Goal: Task Accomplishment & Management: Use online tool/utility

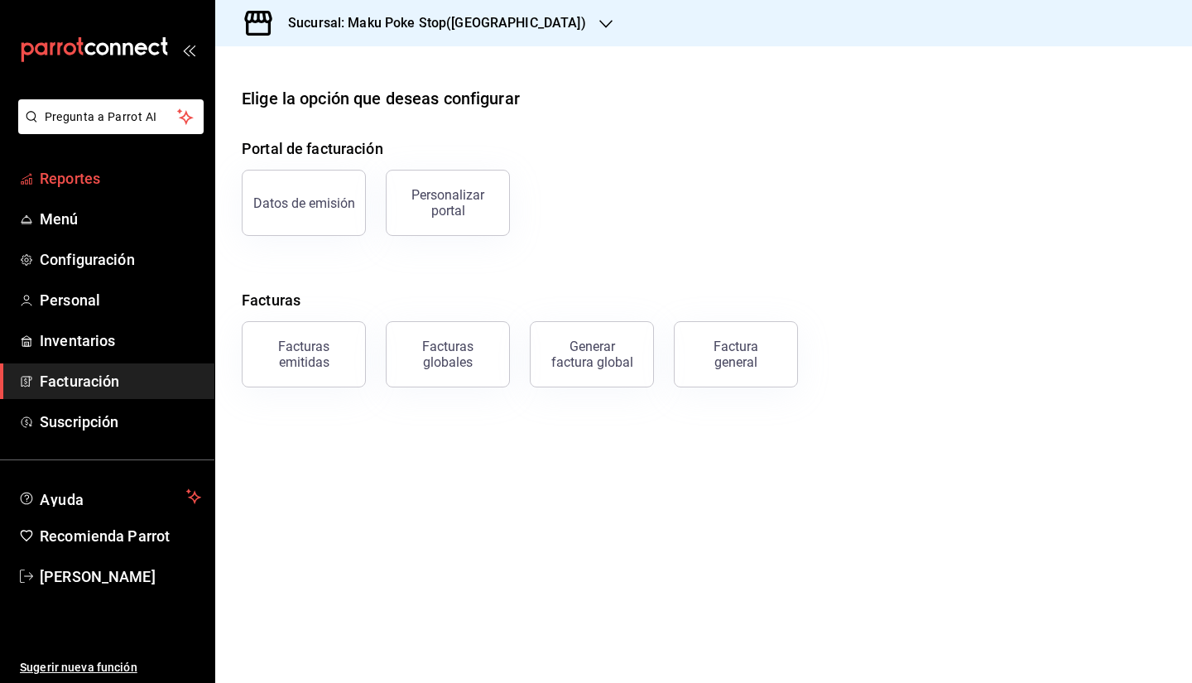
click at [78, 168] on span "Reportes" at bounding box center [120, 178] width 161 height 22
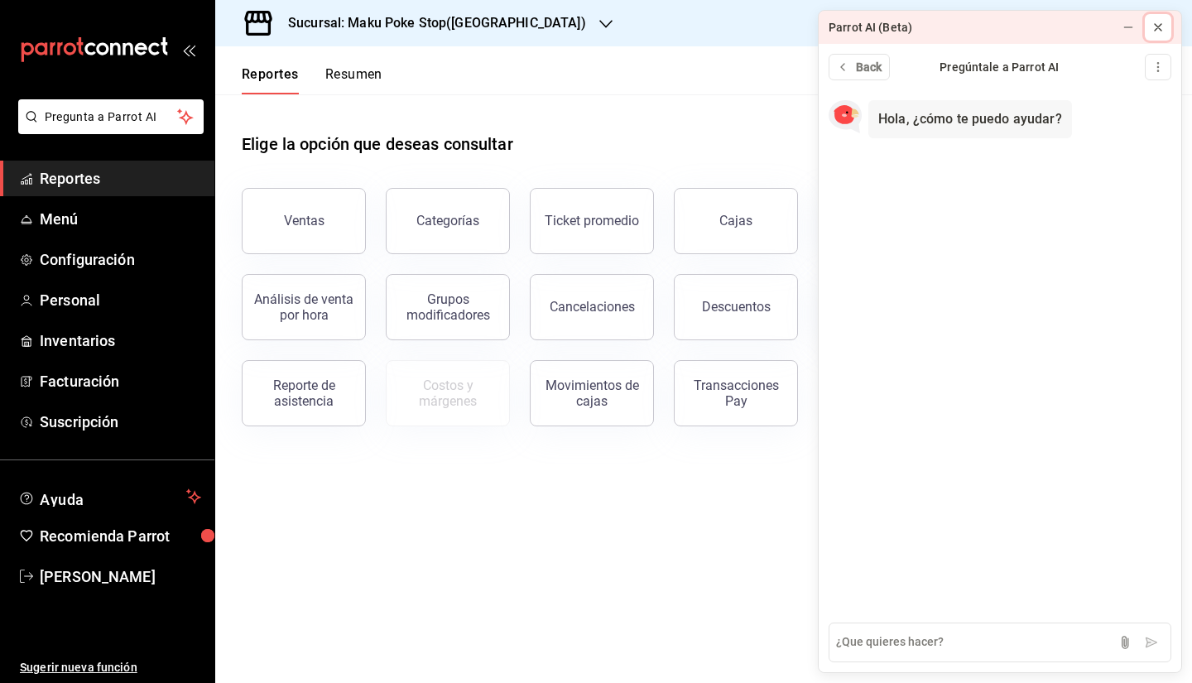
click at [1156, 30] on icon at bounding box center [1157, 27] width 13 height 13
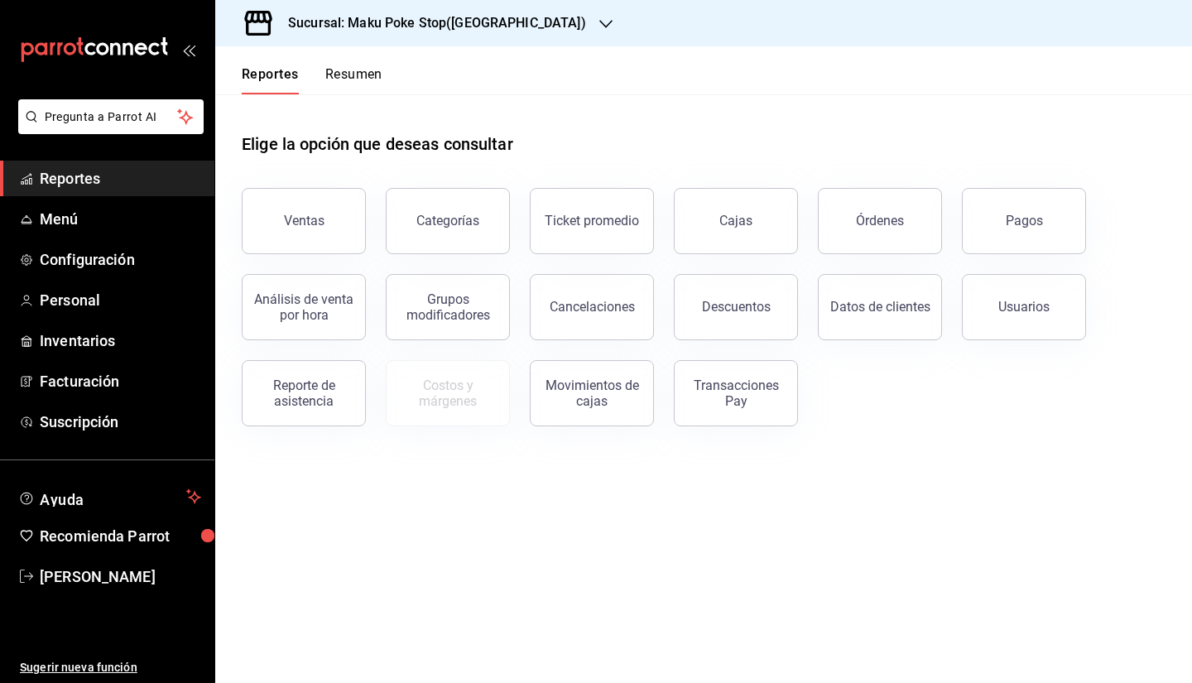
click at [496, 23] on h3 "Sucursal: Maku Poke Stop([GEOGRAPHIC_DATA])" at bounding box center [430, 23] width 311 height 20
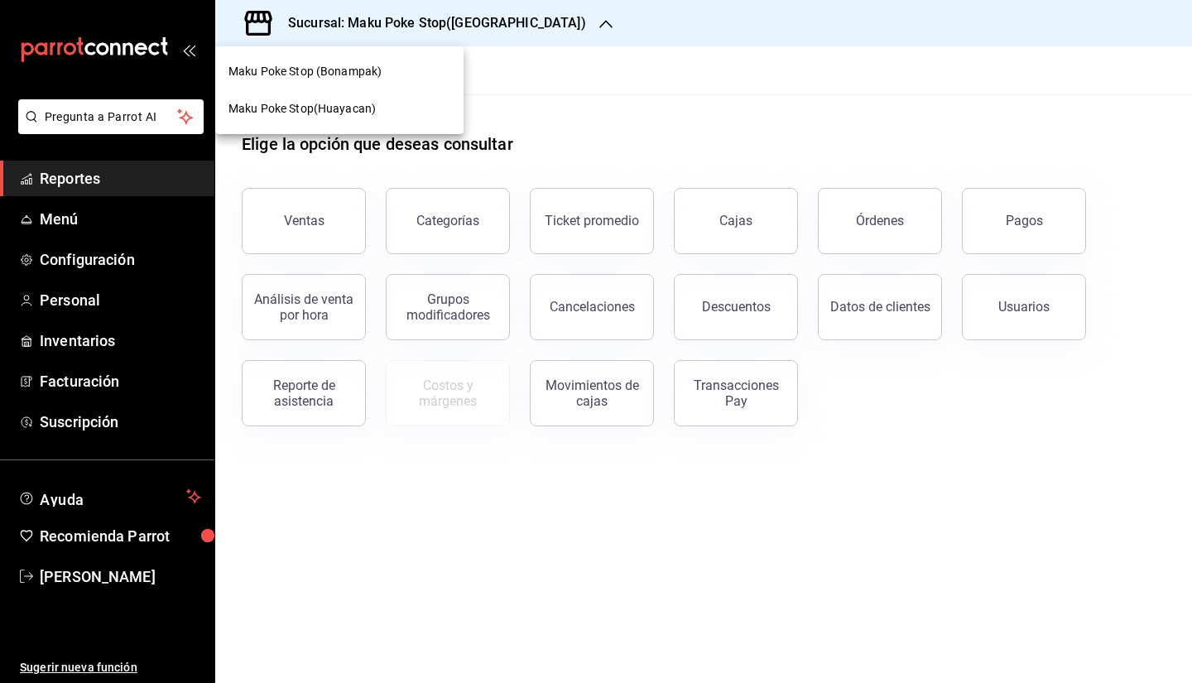
click at [337, 73] on span "Maku Poke Stop (Bonampak)" at bounding box center [304, 71] width 153 height 17
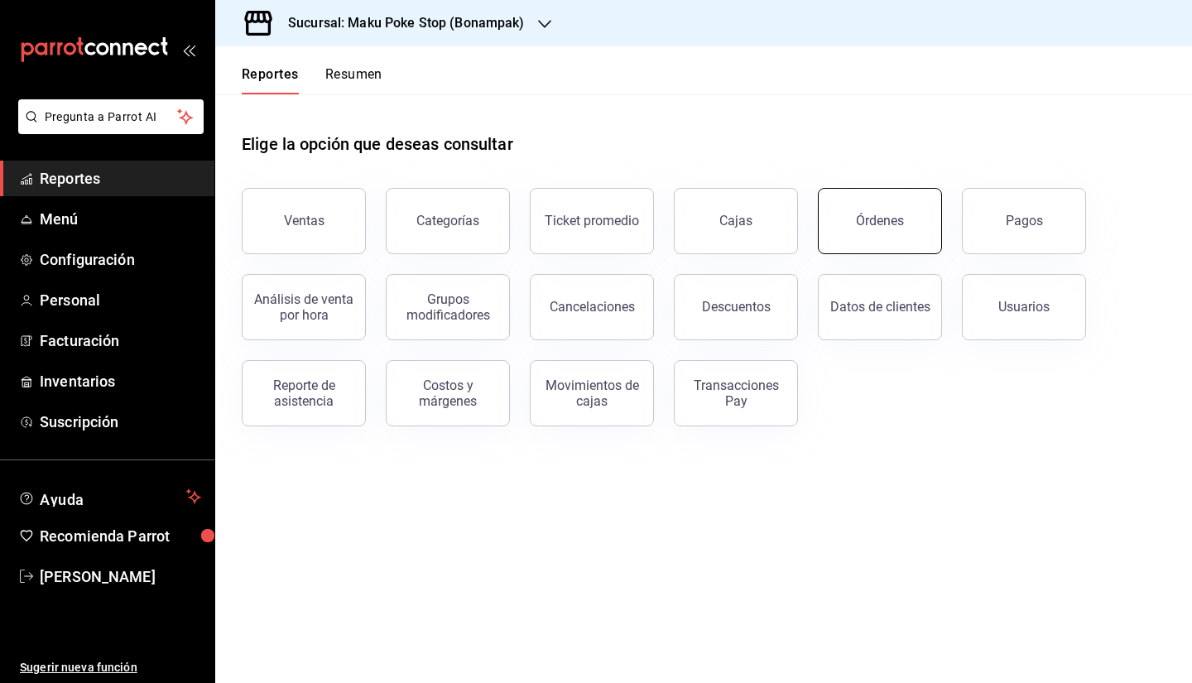
click at [846, 247] on button "Órdenes" at bounding box center [880, 221] width 124 height 66
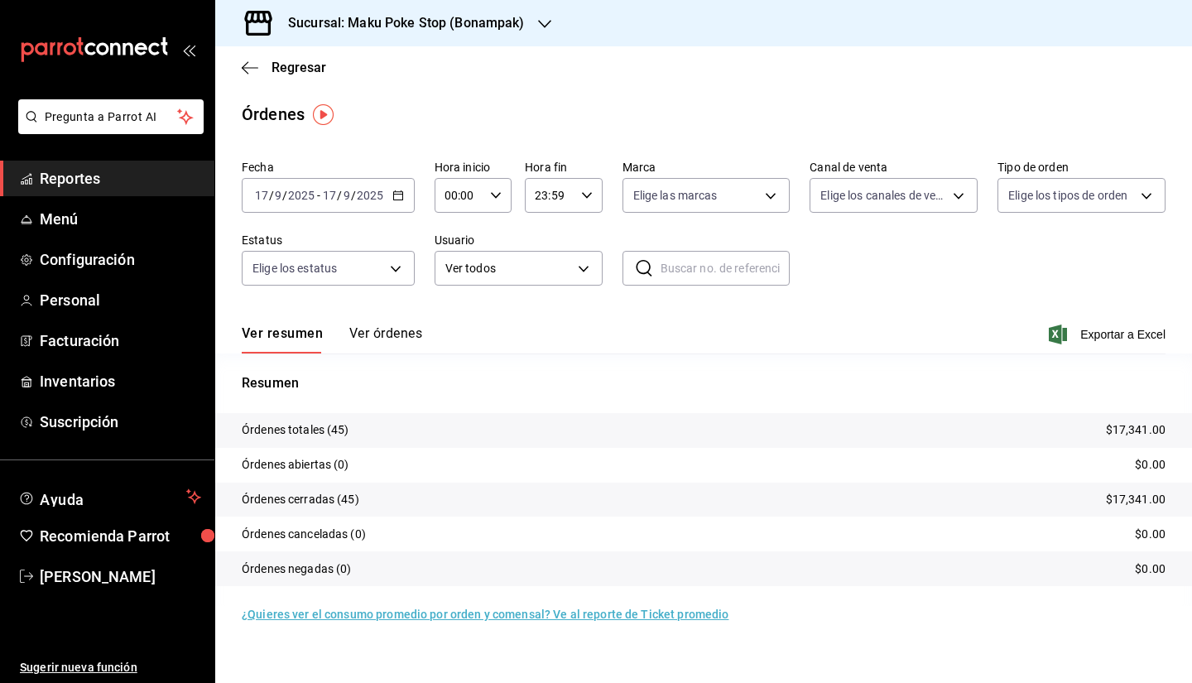
click at [390, 193] on div "[DATE] [DATE] - [DATE] [DATE]" at bounding box center [328, 195] width 173 height 35
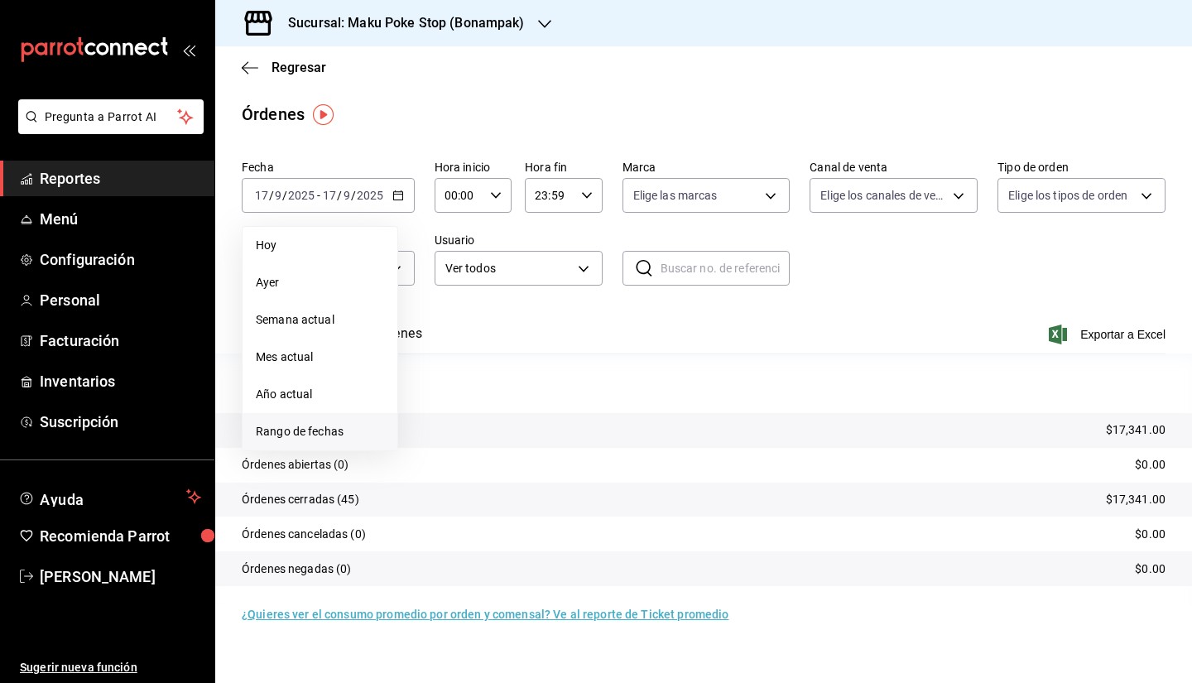
click at [319, 434] on span "Rango de fechas" at bounding box center [320, 431] width 128 height 17
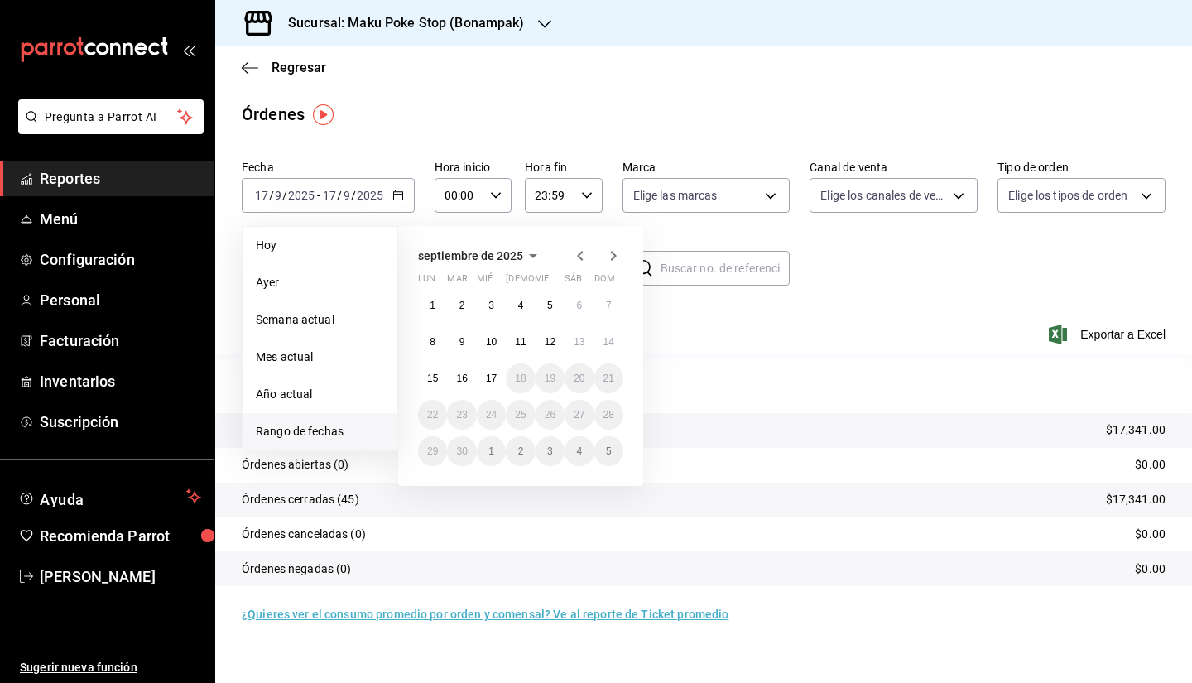
click at [583, 257] on icon "button" at bounding box center [580, 256] width 20 height 20
click at [427, 452] on abbr "25" at bounding box center [432, 451] width 11 height 12
click at [607, 458] on button "31" at bounding box center [608, 451] width 29 height 30
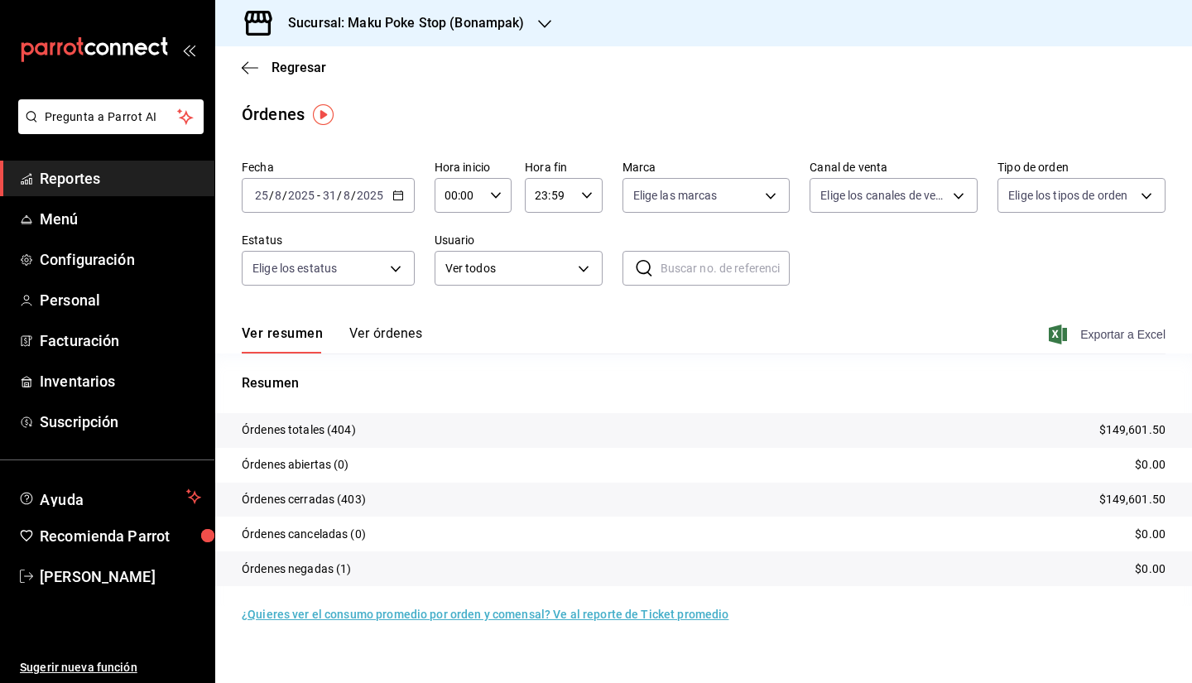
click at [1119, 331] on span "Exportar a Excel" at bounding box center [1108, 334] width 113 height 20
